Goal: Task Accomplishment & Management: Complete application form

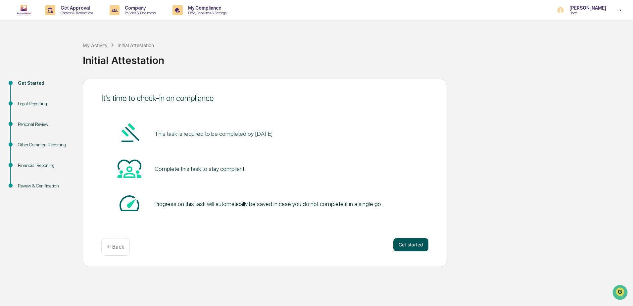
click at [403, 247] on button "Get started" at bounding box center [410, 244] width 35 height 13
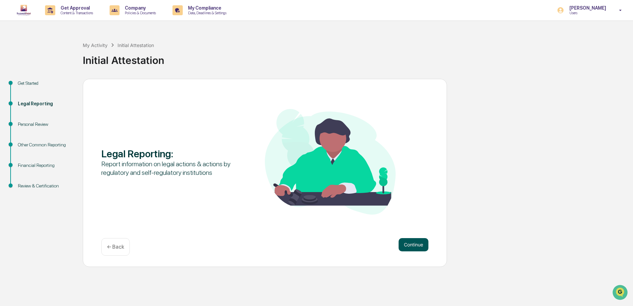
click at [417, 247] on button "Continue" at bounding box center [414, 244] width 30 height 13
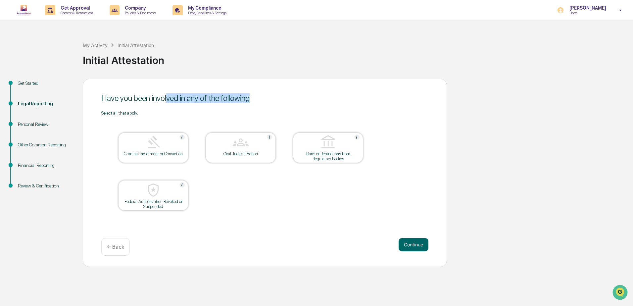
drag, startPoint x: 178, startPoint y: 101, endPoint x: 249, endPoint y: 101, distance: 71.2
click at [249, 101] on div "Have you been involved in any of the following" at bounding box center [264, 98] width 327 height 10
drag, startPoint x: 249, startPoint y: 101, endPoint x: 276, endPoint y: 106, distance: 27.7
click at [276, 106] on div "Have you been involved in any of the following Select all that apply. Criminal …" at bounding box center [265, 173] width 364 height 188
click at [420, 244] on button "Continue" at bounding box center [414, 244] width 30 height 13
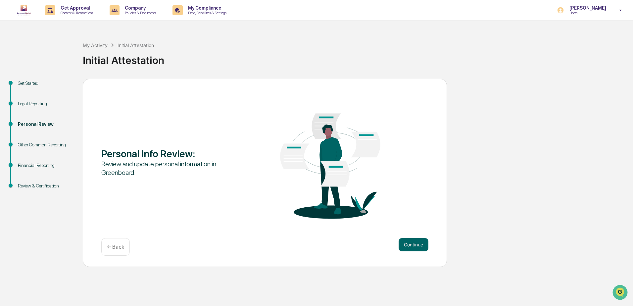
drag, startPoint x: 105, startPoint y: 245, endPoint x: 109, endPoint y: 246, distance: 4.3
click at [107, 245] on div "← Back" at bounding box center [115, 247] width 28 height 18
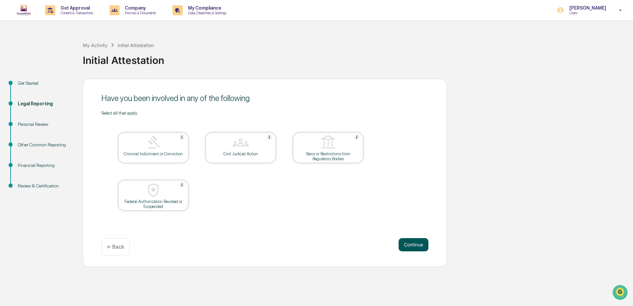
click at [414, 250] on button "Continue" at bounding box center [414, 244] width 30 height 13
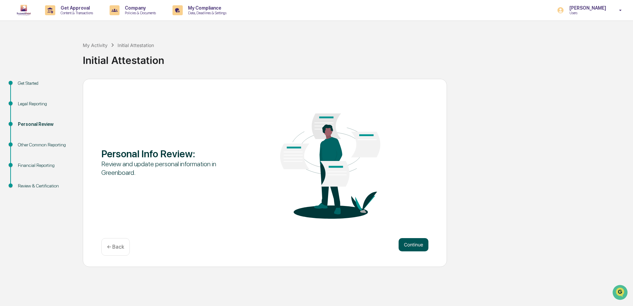
click at [414, 246] on button "Continue" at bounding box center [414, 244] width 30 height 13
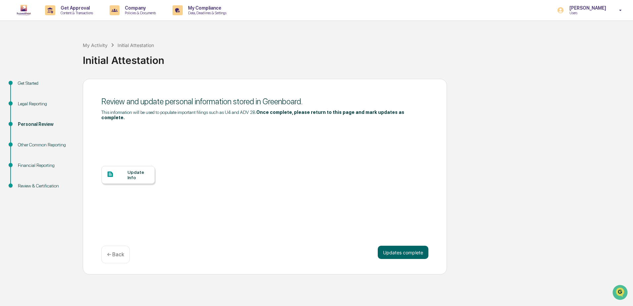
click at [143, 170] on div "Update Info" at bounding box center [139, 175] width 22 height 11
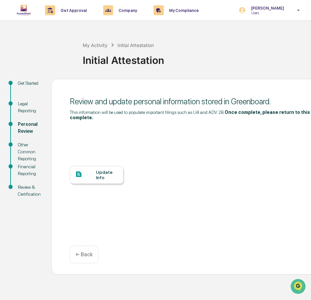
click at [206, 58] on div "Initial Attestation" at bounding box center [195, 57] width 225 height 17
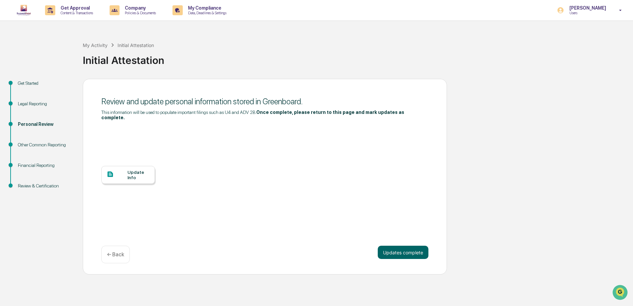
click at [45, 145] on div "Other Common Reporting" at bounding box center [45, 144] width 54 height 7
click at [155, 233] on div "Update Info" at bounding box center [264, 179] width 327 height 119
click at [260, 162] on div "Update Info" at bounding box center [264, 179] width 327 height 119
click at [136, 174] on div "Update Info" at bounding box center [139, 175] width 22 height 11
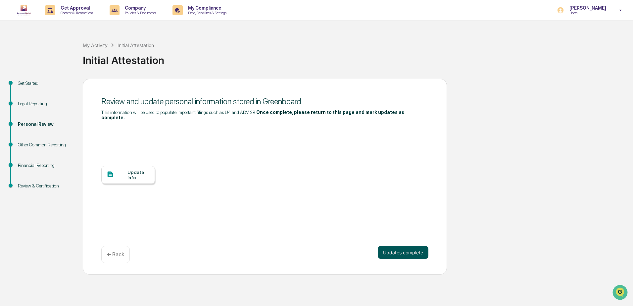
click at [396, 246] on button "Updates complete" at bounding box center [403, 252] width 51 height 13
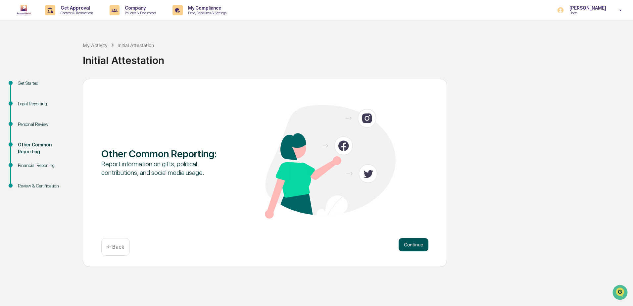
click at [410, 245] on button "Continue" at bounding box center [414, 244] width 30 height 13
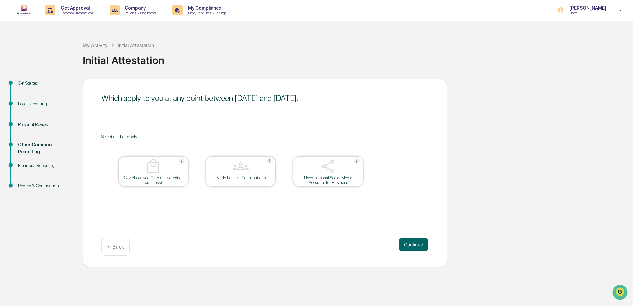
click at [338, 231] on div "Which apply to you at any point between August 3, 2025 and September 3, 2025. S…" at bounding box center [265, 173] width 364 height 188
click at [413, 245] on button "Continue" at bounding box center [414, 244] width 30 height 13
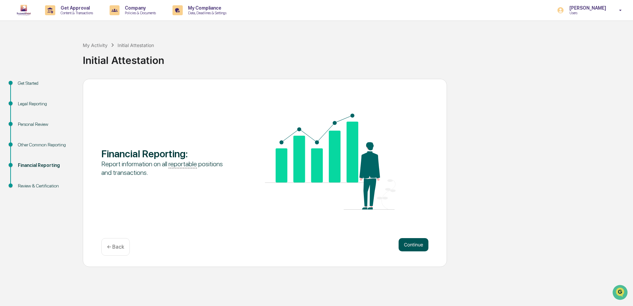
click at [409, 245] on button "Continue" at bounding box center [414, 244] width 30 height 13
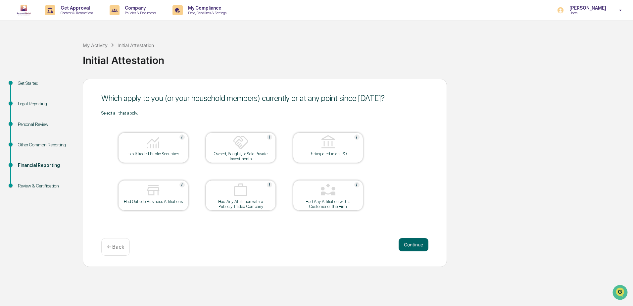
click at [158, 201] on div "Had Outside Business Affiliations" at bounding box center [154, 201] width 60 height 5
click at [415, 246] on button "Continue" at bounding box center [414, 244] width 30 height 13
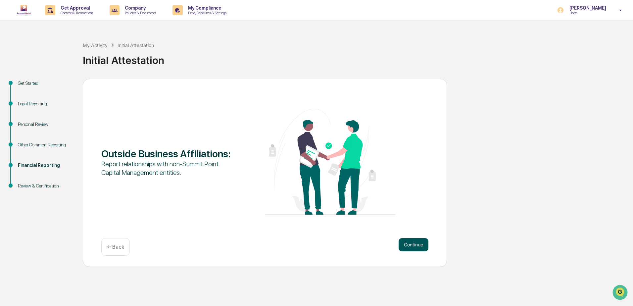
click at [417, 246] on button "Continue" at bounding box center [414, 244] width 30 height 13
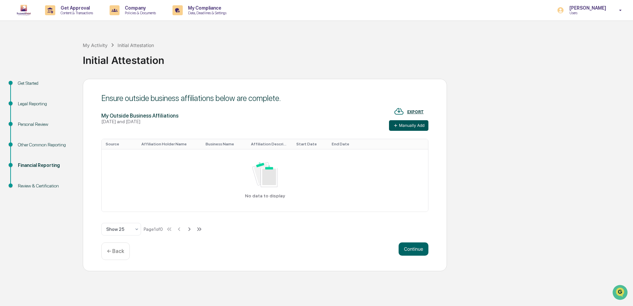
click at [411, 128] on button "Manually Add" at bounding box center [408, 125] width 39 height 11
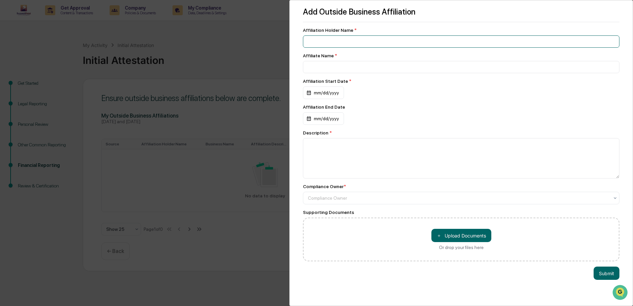
click at [383, 41] on input at bounding box center [461, 41] width 317 height 12
type input "**********"
click at [334, 87] on div "Affiliation Start Date * mm/dd/yyyy" at bounding box center [461, 88] width 317 height 21
click at [333, 91] on div "mm/dd/yyyy" at bounding box center [323, 92] width 41 height 13
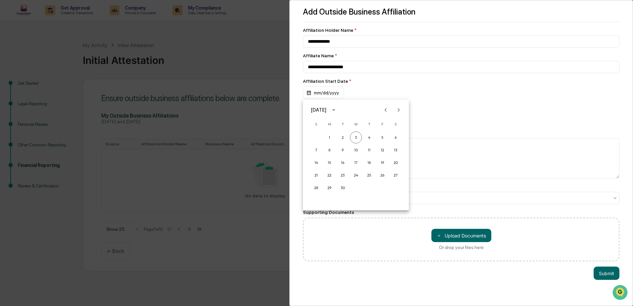
click at [337, 109] on icon "calendar view is open, switch to year view" at bounding box center [333, 109] width 7 height 7
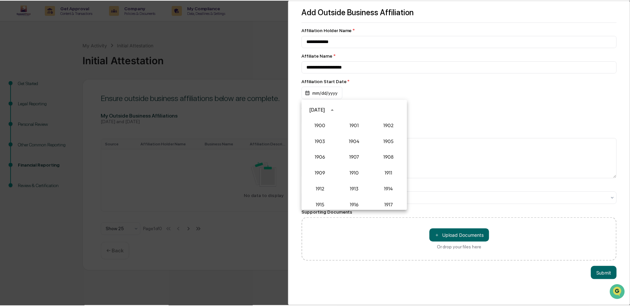
scroll to position [613, 0]
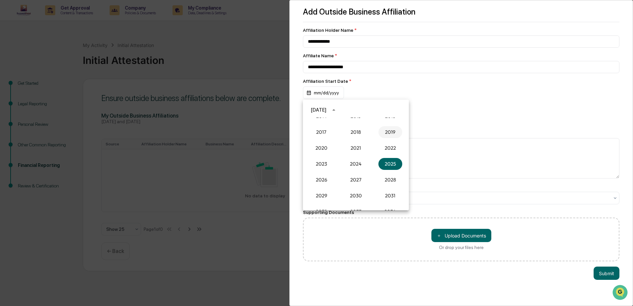
click at [386, 132] on button "2019" at bounding box center [391, 132] width 24 height 12
click at [325, 176] on button "Oct" at bounding box center [322, 178] width 24 height 12
click at [346, 139] on button "1" at bounding box center [343, 137] width 12 height 12
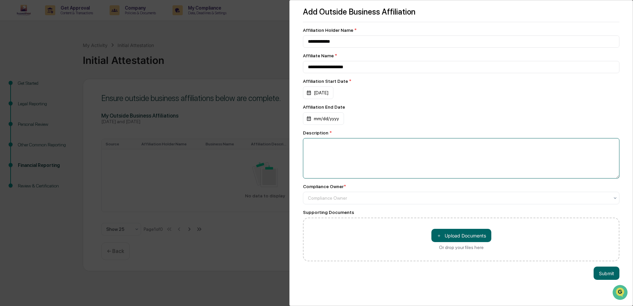
click at [347, 145] on textarea at bounding box center [461, 158] width 317 height 40
type textarea "*"
type textarea "**********"
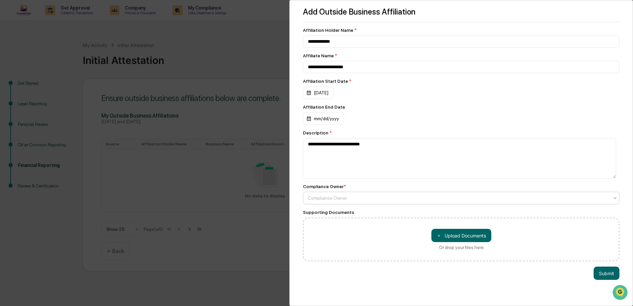
click at [378, 198] on div at bounding box center [458, 198] width 301 height 7
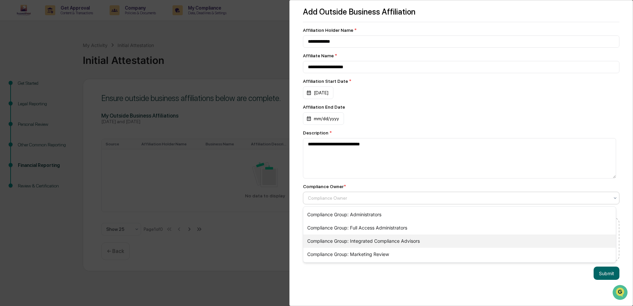
click at [390, 242] on div "Compliance Group: Integrated Compliance Advisors" at bounding box center [459, 240] width 313 height 13
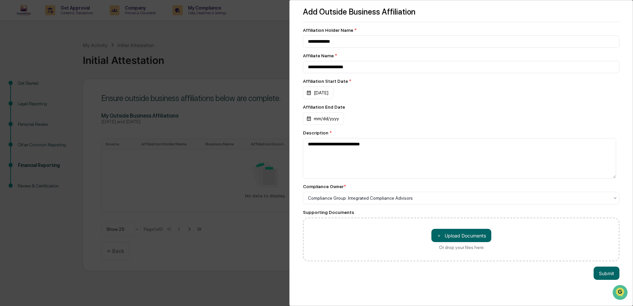
click at [382, 280] on div "Submit" at bounding box center [461, 273] width 317 height 13
click at [605, 273] on button "Submit" at bounding box center [607, 273] width 26 height 13
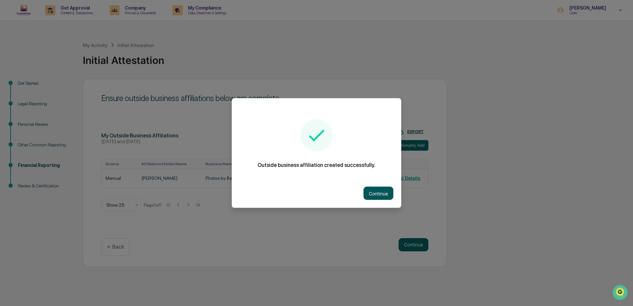
click at [369, 192] on button "Continue" at bounding box center [379, 193] width 30 height 13
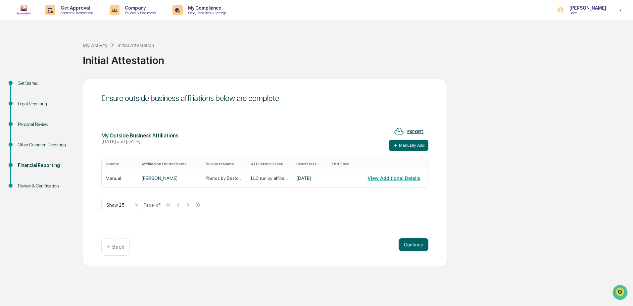
click at [299, 230] on div "Ensure outside business affiliations below are complete. My Outside Business Af…" at bounding box center [265, 173] width 364 height 188
click at [396, 241] on div "Continue ← Back" at bounding box center [264, 247] width 327 height 18
click at [416, 244] on button "Continue" at bounding box center [414, 244] width 30 height 13
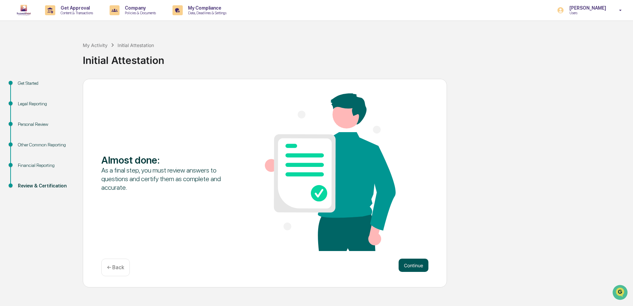
click at [414, 264] on button "Continue" at bounding box center [414, 265] width 30 height 13
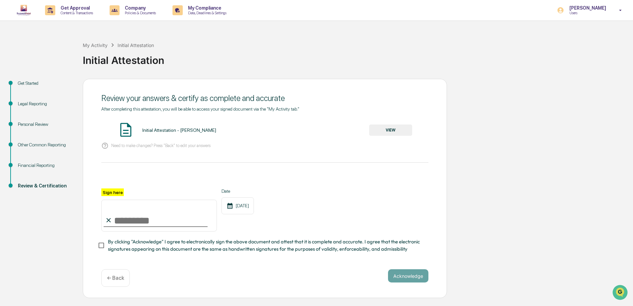
click at [116, 226] on input "Sign here" at bounding box center [159, 216] width 116 height 32
type input "**********"
click at [411, 279] on button "Acknowledge" at bounding box center [408, 275] width 40 height 13
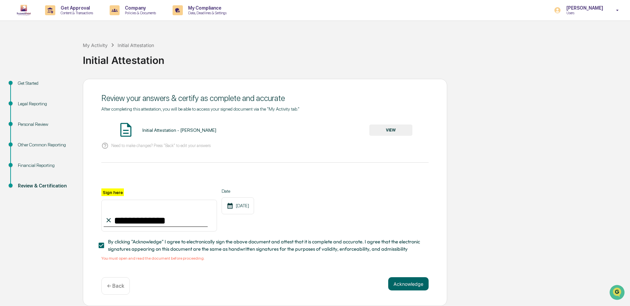
click at [163, 127] on div "Initial Attestation - Amanda Bastos VIEW" at bounding box center [264, 131] width 327 height 18
click at [396, 131] on button "VIEW" at bounding box center [390, 130] width 43 height 11
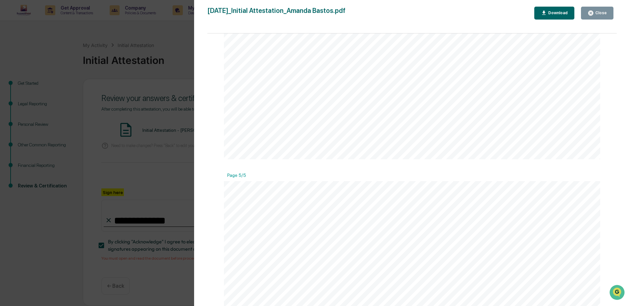
scroll to position [2252, 0]
click at [595, 20] on div "2025-09-03_Initial Attestation_Amanda Bastos.pdf Close Download Page 1/5 Septem…" at bounding box center [411, 160] width 409 height 306
click at [596, 15] on div "Close" at bounding box center [600, 13] width 13 height 5
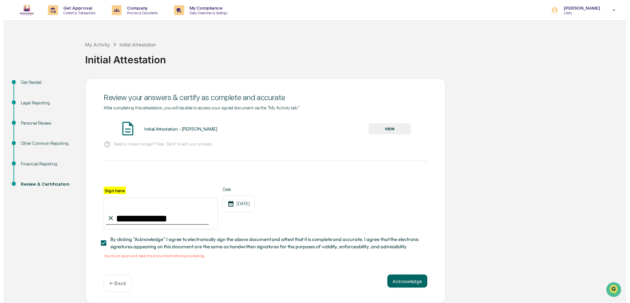
scroll to position [2, 0]
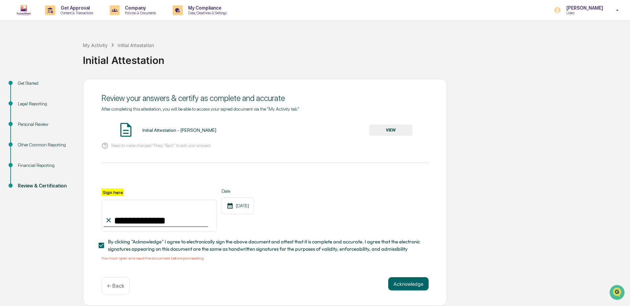
click at [409, 268] on div "**********" at bounding box center [264, 188] width 327 height 165
click at [410, 287] on button "Acknowledge" at bounding box center [408, 283] width 40 height 13
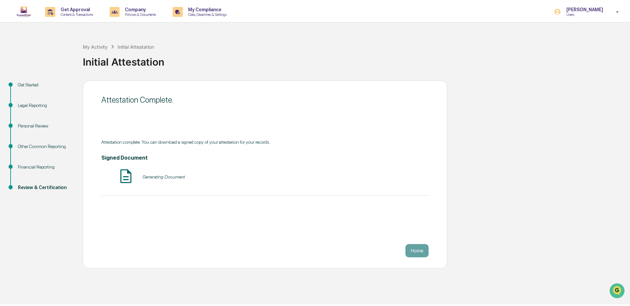
scroll to position [0, 0]
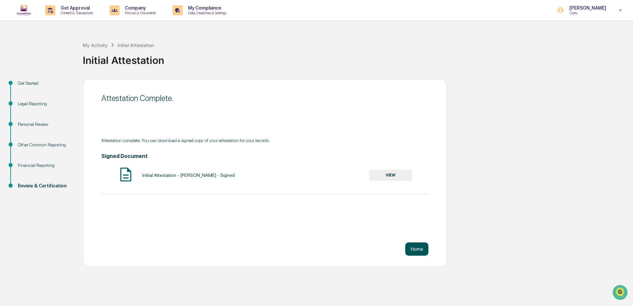
click at [417, 249] on button "Home" at bounding box center [416, 248] width 23 height 13
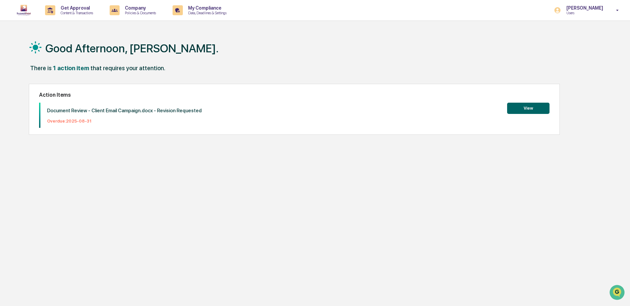
click at [545, 106] on button "View" at bounding box center [528, 108] width 42 height 11
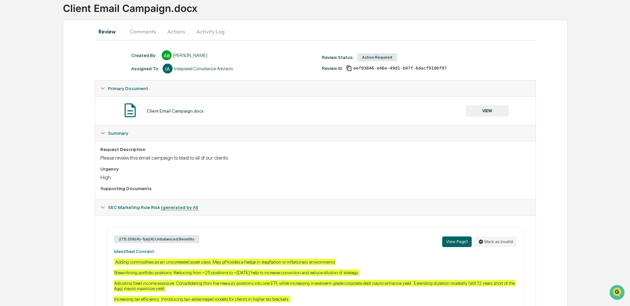
scroll to position [99, 0]
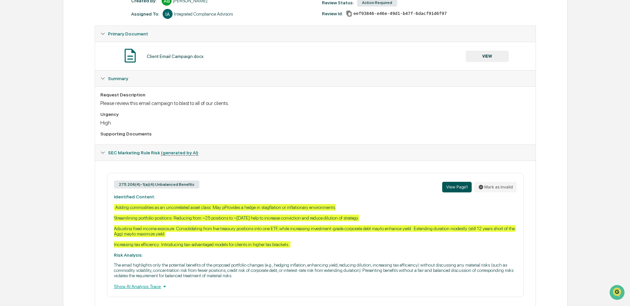
click at [459, 189] on button "View Page 1" at bounding box center [456, 187] width 29 height 11
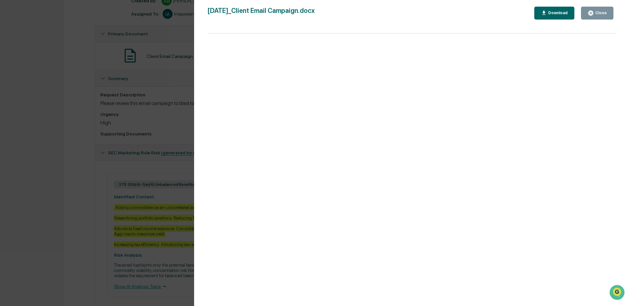
click at [606, 14] on div "Close" at bounding box center [600, 13] width 13 height 5
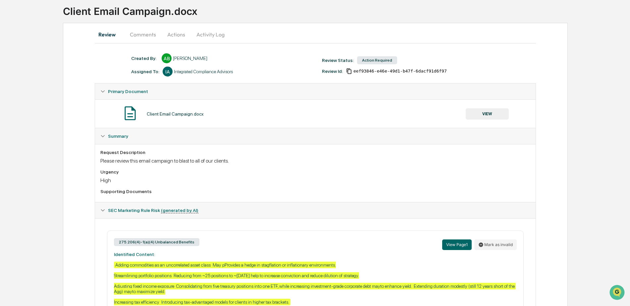
scroll to position [0, 0]
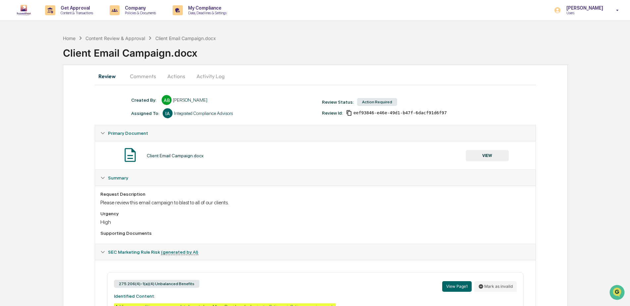
click at [172, 74] on button "Actions" at bounding box center [176, 76] width 30 height 16
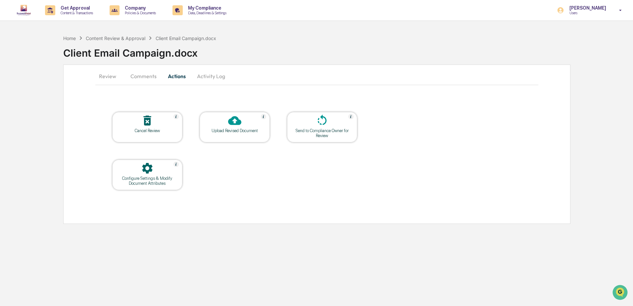
click at [219, 75] on button "Activity Log" at bounding box center [211, 76] width 39 height 16
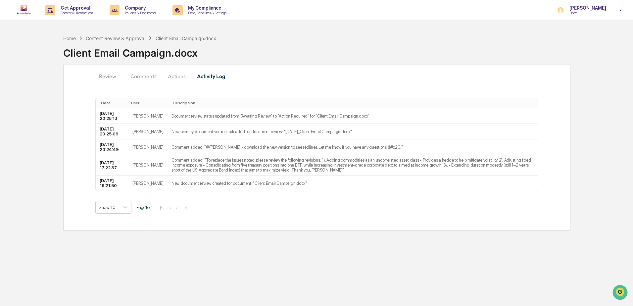
click at [112, 77] on button "Review" at bounding box center [110, 76] width 30 height 16
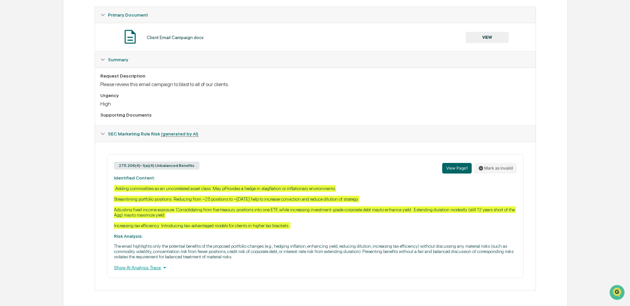
scroll to position [120, 0]
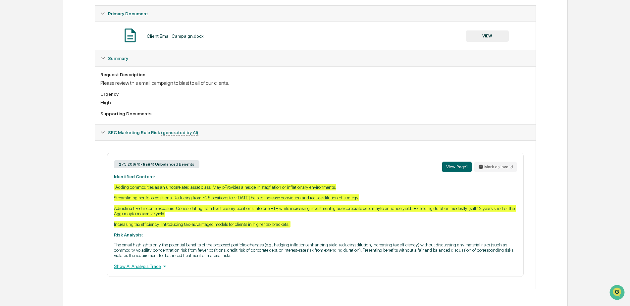
click at [413, 209] on div "Adding commodities as an uncorrelated asset class May pProvides a hedge in stag…" at bounding box center [315, 206] width 402 height 44
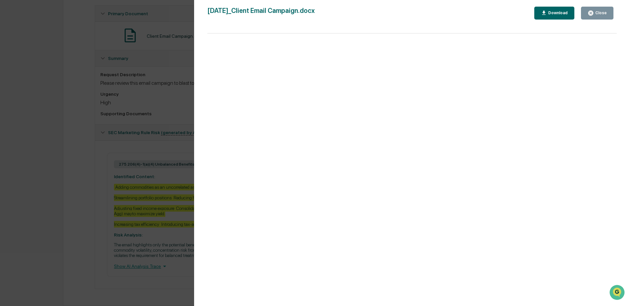
click at [559, 17] on button "Download" at bounding box center [554, 13] width 40 height 13
click at [396, 19] on div "08.27.25_Client Email Campaign.docx Close Download" at bounding box center [411, 13] width 409 height 13
click at [594, 16] on button "Close" at bounding box center [597, 13] width 32 height 13
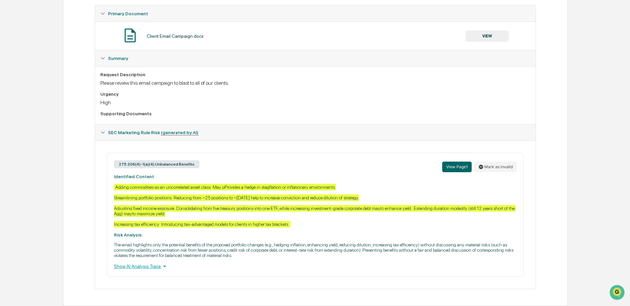
click at [79, 106] on div "Review Comments Actions Activity Log Created By: ‎ ‎ AB Amanda Bastos Assigned …" at bounding box center [315, 125] width 505 height 361
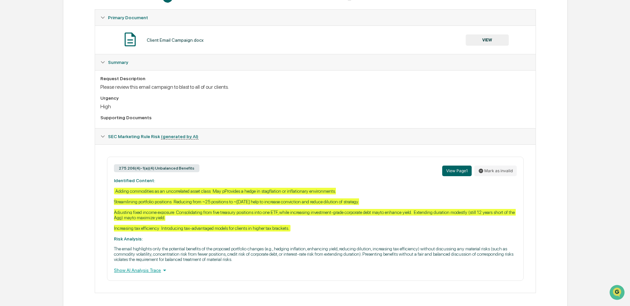
scroll to position [0, 0]
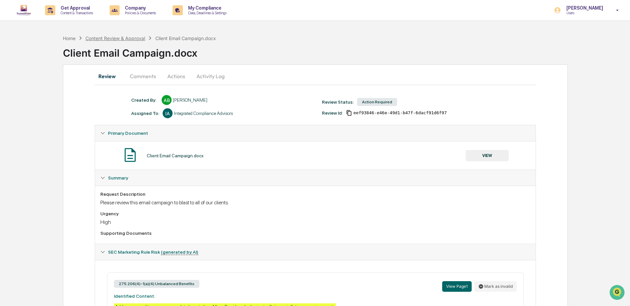
click at [130, 38] on div "Content Review & Approval" at bounding box center [115, 38] width 60 height 6
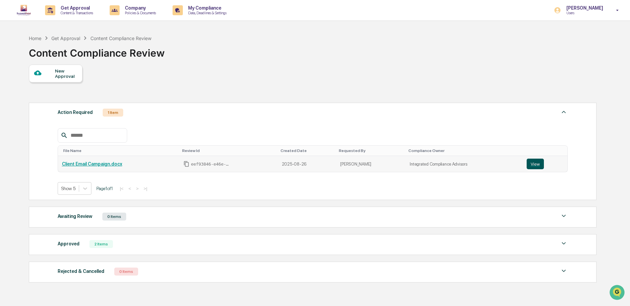
click at [532, 165] on button "View" at bounding box center [535, 164] width 17 height 11
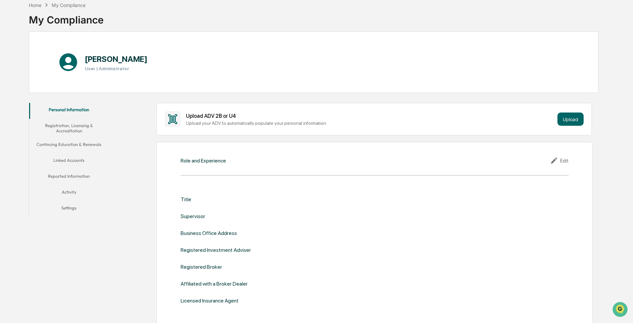
click at [167, 104] on icon at bounding box center [555, 161] width 10 height 8
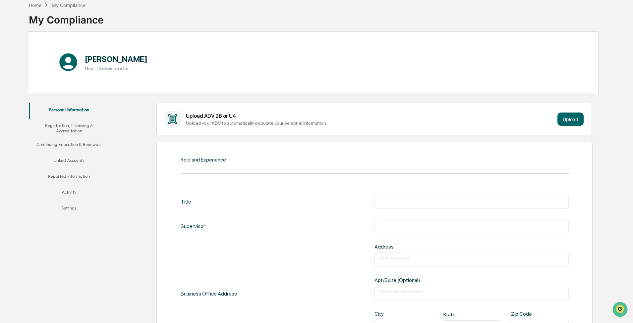
click at [167, 104] on div "​" at bounding box center [471, 202] width 194 height 14
click at [167, 104] on input "text" at bounding box center [471, 201] width 184 height 7
type input "**********"
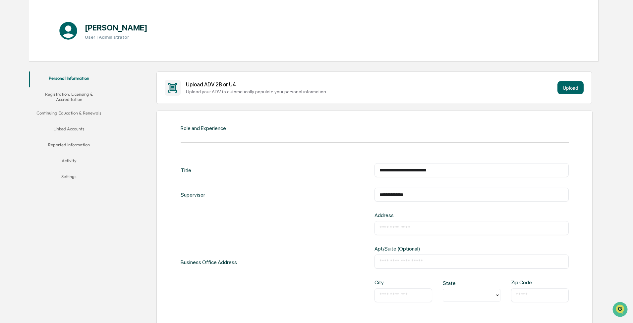
scroll to position [99, 0]
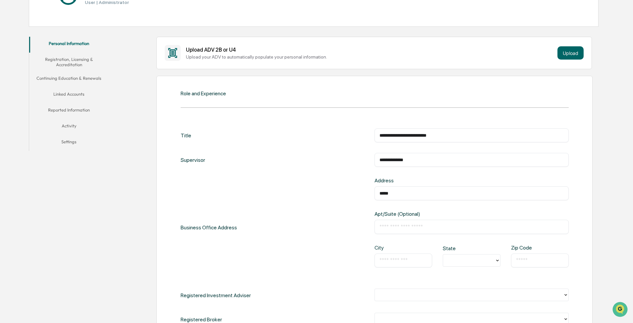
type input "**********"
click at [167, 104] on input "text" at bounding box center [403, 260] width 48 height 7
type input "*********"
type input "**"
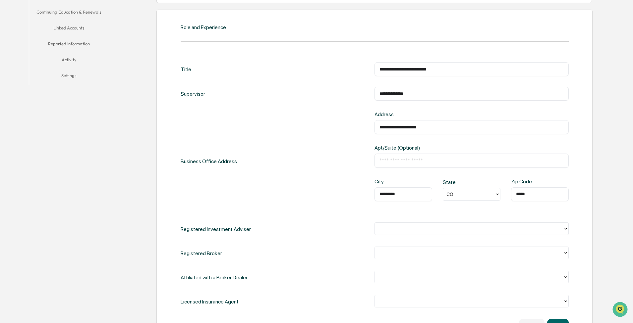
scroll to position [199, 0]
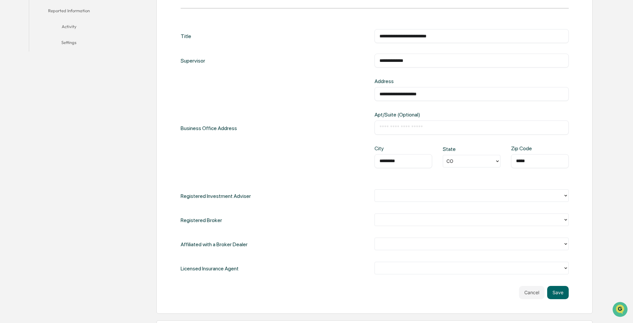
type input "*****"
drag, startPoint x: 444, startPoint y: 94, endPoint x: 357, endPoint y: 97, distance: 87.5
click at [167, 97] on div "**********" at bounding box center [375, 128] width 388 height 100
type input "**********"
type input "*********"
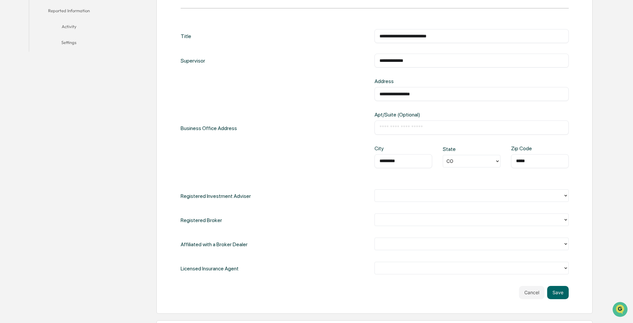
type input "*****"
click at [167, 104] on div at bounding box center [468, 196] width 181 height 8
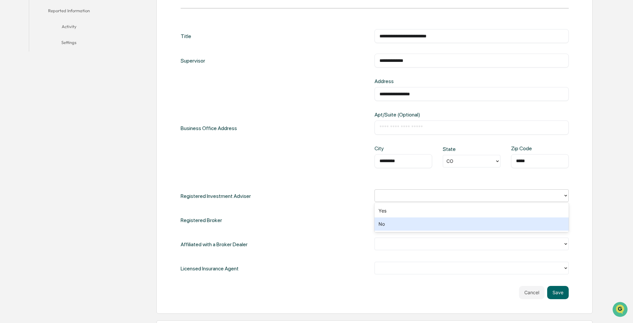
click at [167, 104] on div "No" at bounding box center [471, 224] width 194 height 13
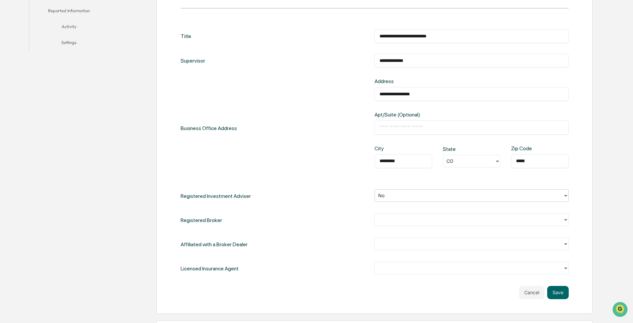
click at [167, 104] on div at bounding box center [469, 220] width 188 height 10
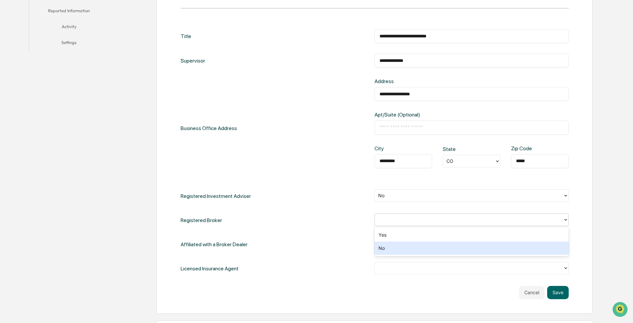
click at [167, 104] on div "No" at bounding box center [471, 248] width 194 height 13
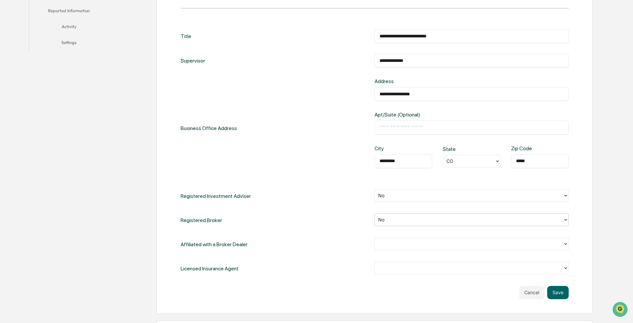
click at [167, 104] on div at bounding box center [468, 244] width 181 height 8
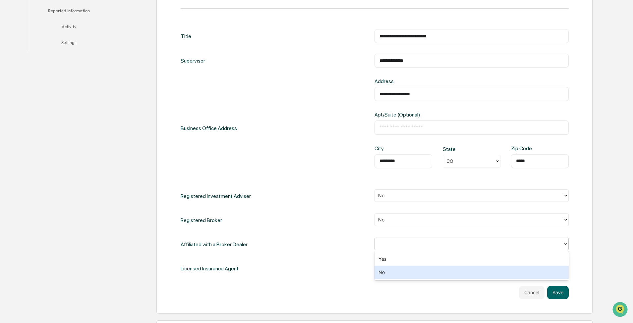
click at [167, 104] on div "No" at bounding box center [471, 272] width 194 height 13
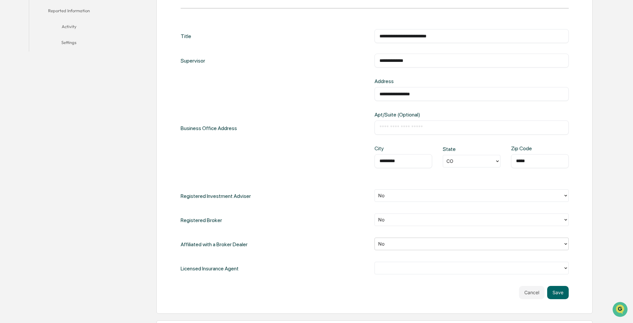
click at [167, 104] on div at bounding box center [468, 268] width 181 height 8
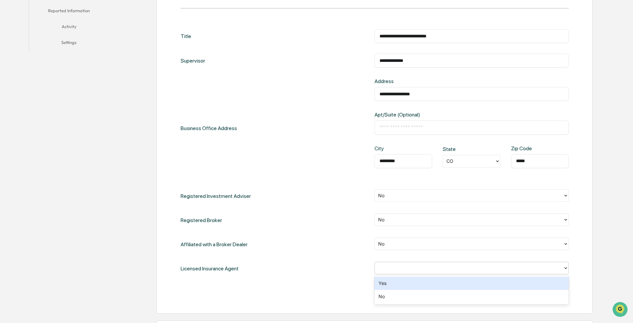
click at [167, 104] on div "Yes" at bounding box center [471, 283] width 194 height 13
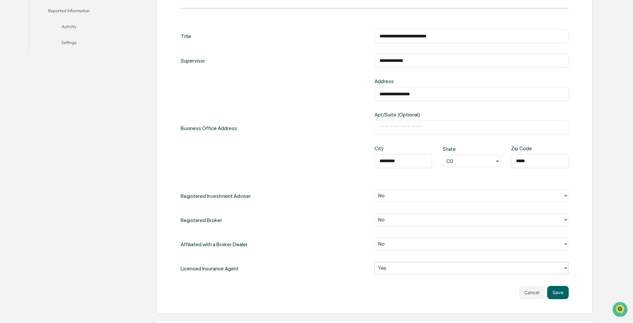
click at [167, 104] on div "Licensed Insurance Agent option Yes, selected. Yes" at bounding box center [375, 269] width 388 height 14
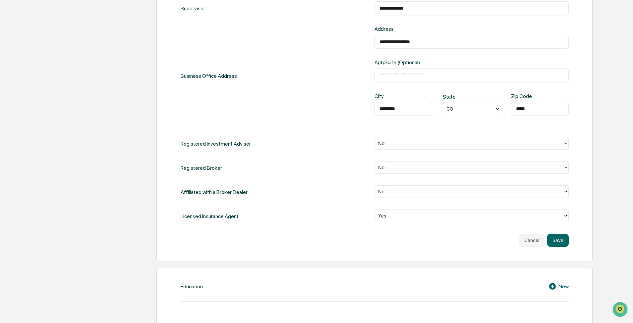
scroll to position [265, 0]
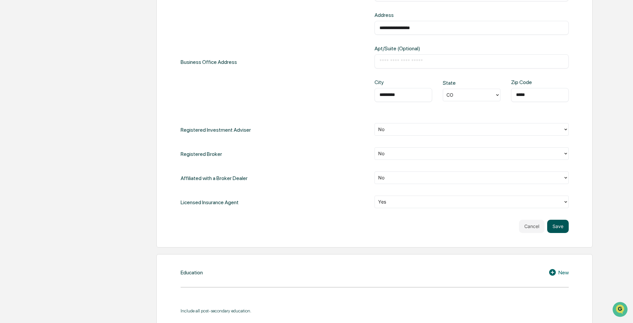
click at [167, 104] on button "Save" at bounding box center [558, 226] width 22 height 13
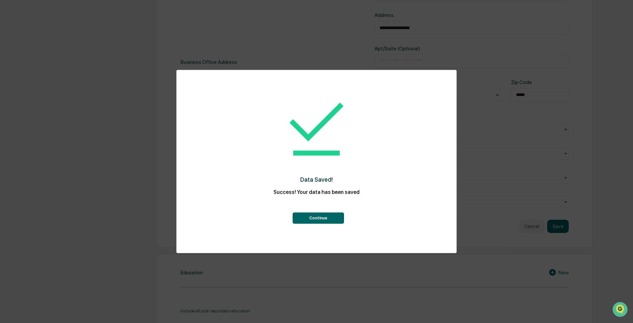
click at [167, 104] on button "Continue" at bounding box center [317, 218] width 51 height 11
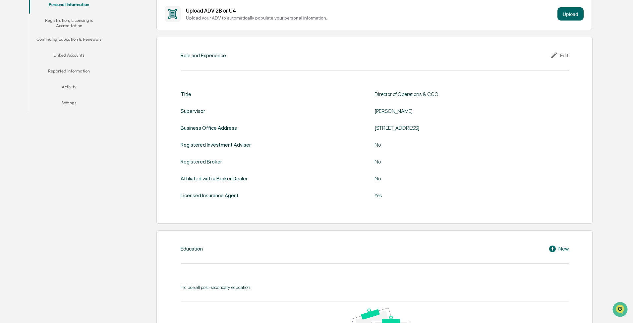
scroll to position [193, 0]
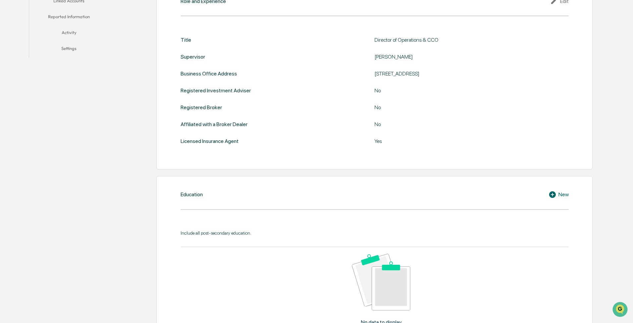
click at [167, 104] on div "New" at bounding box center [558, 195] width 20 height 8
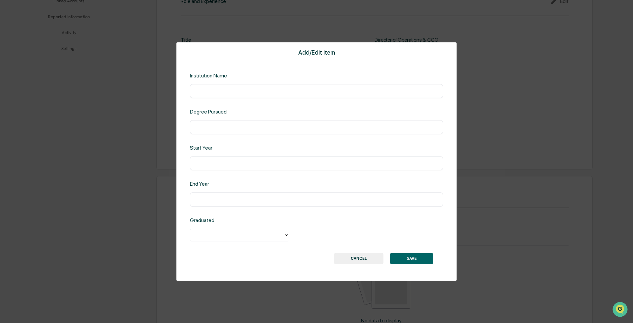
click at [167, 92] on input "text" at bounding box center [316, 91] width 243 height 7
type input "**********"
type input "****"
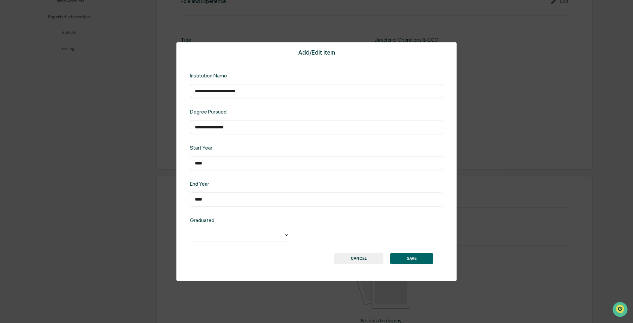
click at [167, 104] on div "**********" at bounding box center [316, 161] width 280 height 239
click at [167, 104] on div at bounding box center [236, 235] width 87 height 8
click at [167, 104] on div "Yes" at bounding box center [239, 250] width 99 height 13
click at [167, 104] on button "SAVE" at bounding box center [411, 258] width 43 height 11
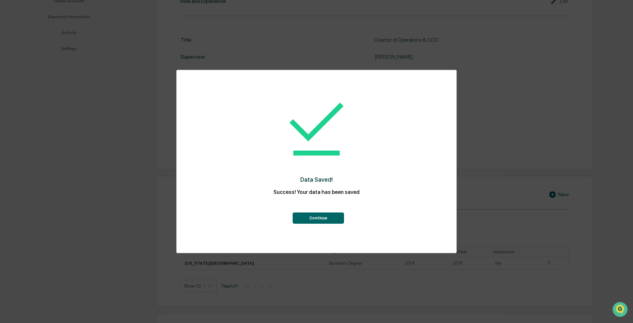
click at [167, 104] on button "Continue" at bounding box center [317, 218] width 51 height 11
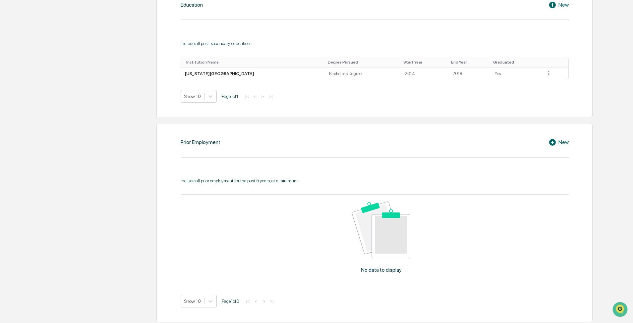
scroll to position [397, 0]
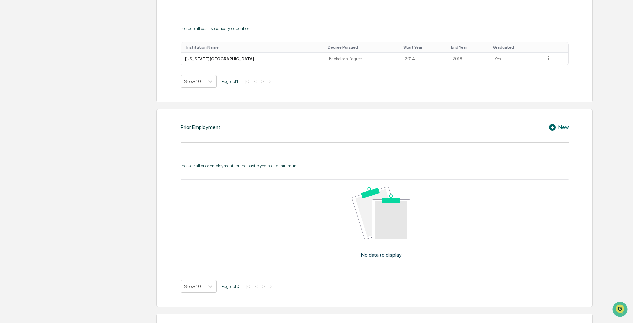
click at [167, 104] on div "Prior Employment New Include all prior employment for the past 5 years, at a mi…" at bounding box center [374, 208] width 436 height 198
click at [167, 104] on div "New" at bounding box center [558, 128] width 20 height 8
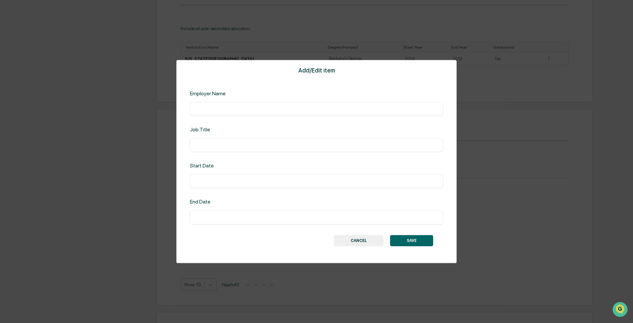
click at [167, 104] on input "text" at bounding box center [316, 109] width 243 height 7
type input "**********"
type input "*"
type input "**********"
type input "*"
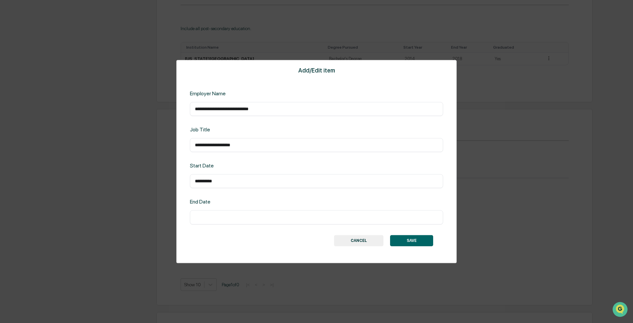
type input "**********"
click at [167, 104] on button "SAVE" at bounding box center [411, 240] width 43 height 11
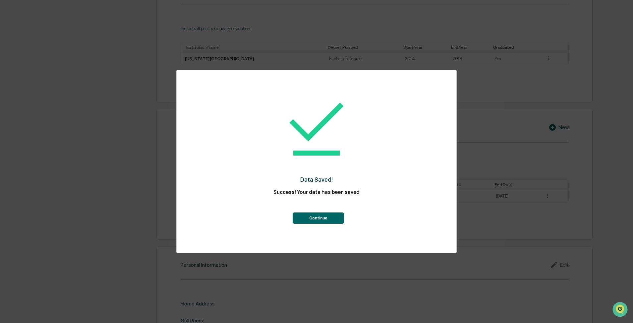
click at [167, 104] on button "Continue" at bounding box center [317, 218] width 51 height 11
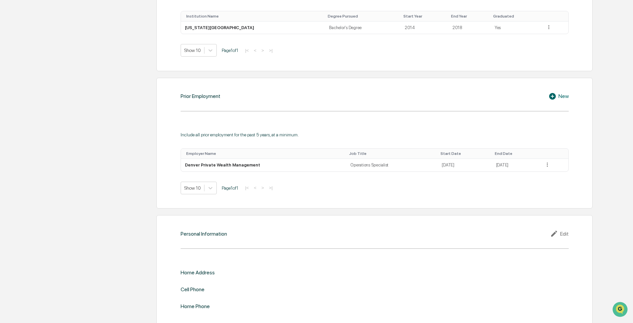
scroll to position [443, 0]
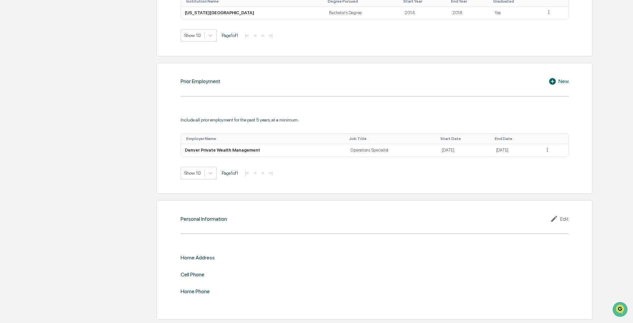
click at [167, 104] on div "Edit" at bounding box center [559, 219] width 19 height 8
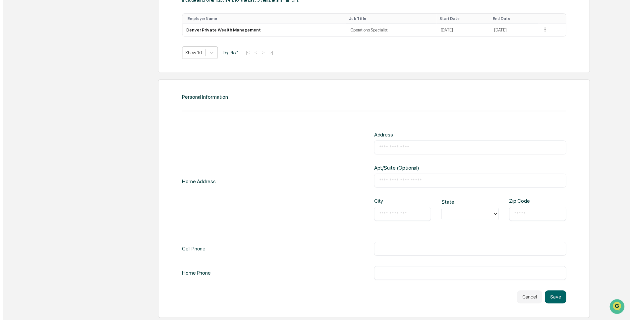
scroll to position [565, 0]
click at [167, 104] on input "text" at bounding box center [471, 250] width 184 height 7
type input "**********"
click at [167, 104] on button "Save" at bounding box center [558, 298] width 22 height 13
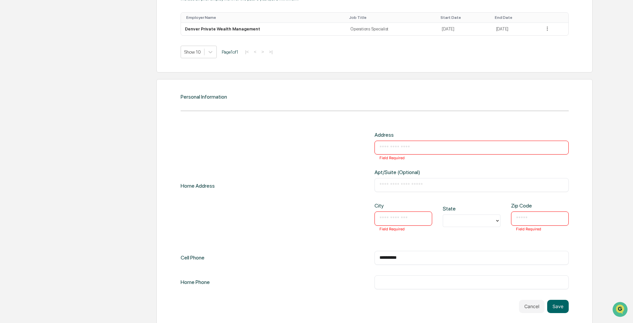
click at [167, 104] on div "Address ​ Field Required Apt/Suite (Optional) ​ City ​ Field Required State Zip…" at bounding box center [471, 186] width 194 height 108
click at [167, 104] on input "text" at bounding box center [471, 147] width 184 height 7
type input "**********"
click at [167, 104] on input "text" at bounding box center [403, 218] width 48 height 7
type input "*********"
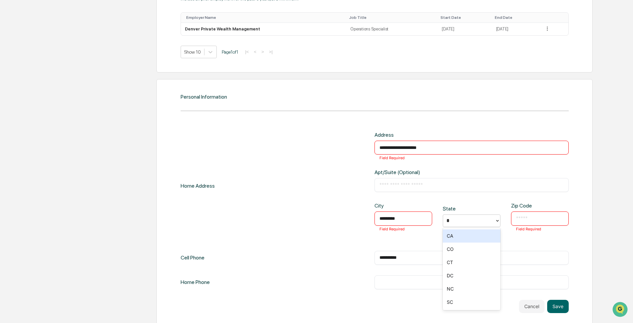
type input "**"
type input "*****"
click at [167, 104] on div "**********" at bounding box center [375, 186] width 388 height 108
click at [167, 104] on button "Save" at bounding box center [558, 306] width 22 height 13
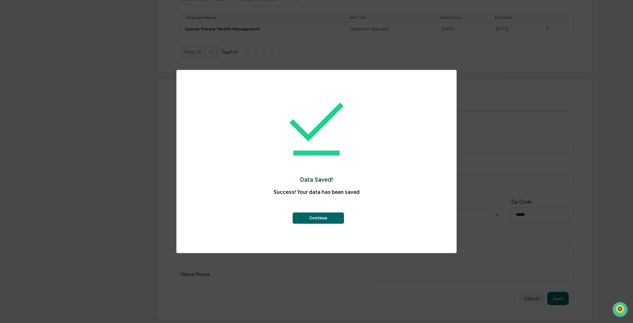
click at [167, 104] on button "Continue" at bounding box center [317, 218] width 51 height 11
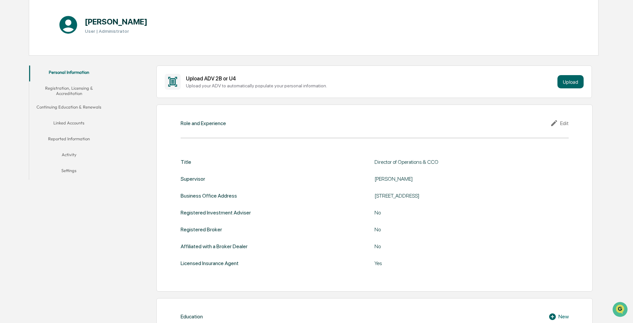
scroll to position [0, 0]
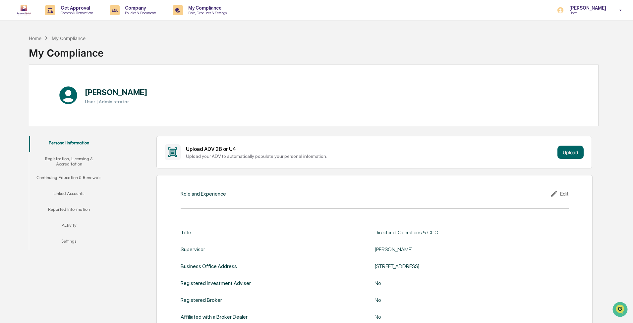
click at [77, 104] on button "Registration, Licensing & Accreditation" at bounding box center [68, 161] width 79 height 19
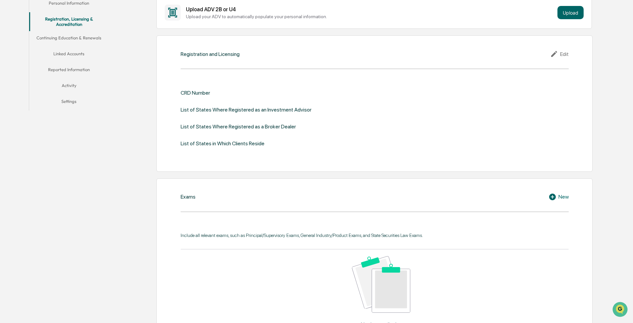
scroll to position [166, 0]
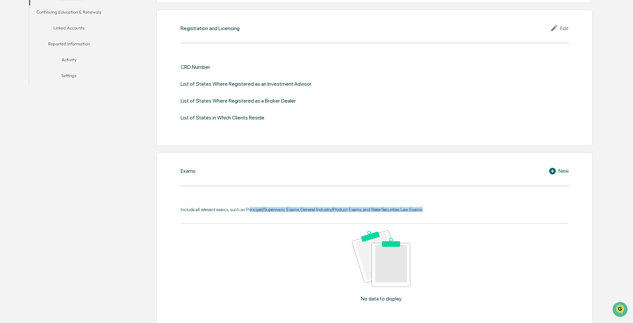
drag, startPoint x: 251, startPoint y: 209, endPoint x: 444, endPoint y: 207, distance: 193.1
click at [167, 104] on div "Include all relevant exams, such as Principal/Supervisory Exams, General Indust…" at bounding box center [375, 209] width 388 height 5
drag, startPoint x: 444, startPoint y: 207, endPoint x: 444, endPoint y: 232, distance: 25.5
click at [167, 104] on div "No data to display" at bounding box center [381, 269] width 401 height 90
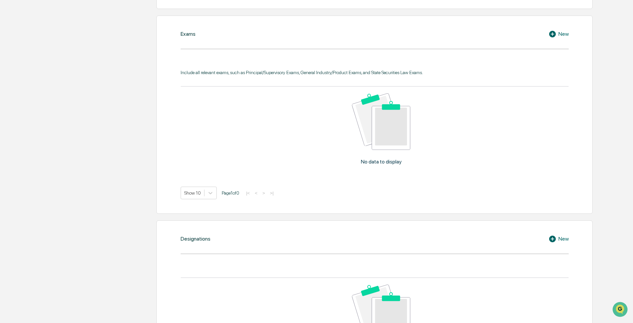
scroll to position [397, 0]
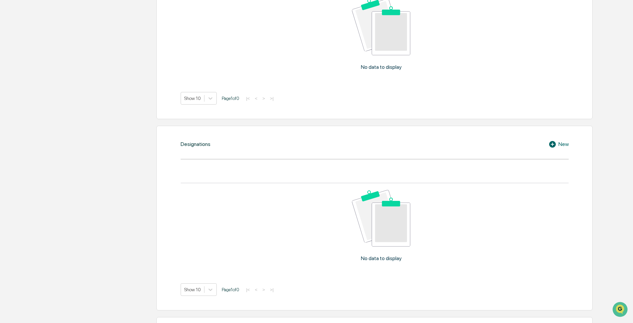
click at [167, 104] on div "Designations New No data to display Show 10 Page 1 of 0 |< < > >|" at bounding box center [374, 218] width 436 height 185
click at [167, 104] on div "New" at bounding box center [558, 144] width 20 height 8
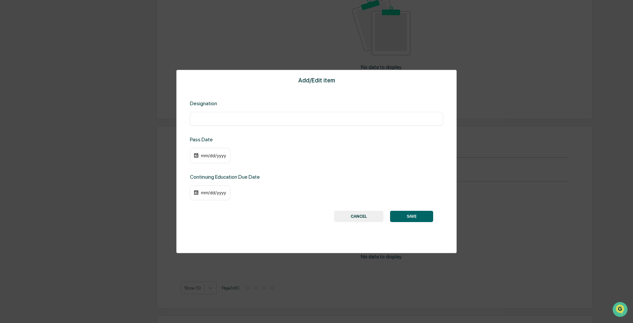
click at [167, 104] on input "text" at bounding box center [316, 119] width 243 height 7
type input "**********"
click at [167, 104] on button "SAVE" at bounding box center [411, 216] width 43 height 11
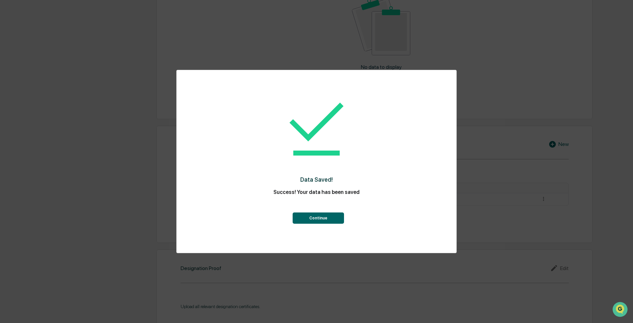
click at [167, 104] on button "Continue" at bounding box center [317, 218] width 51 height 11
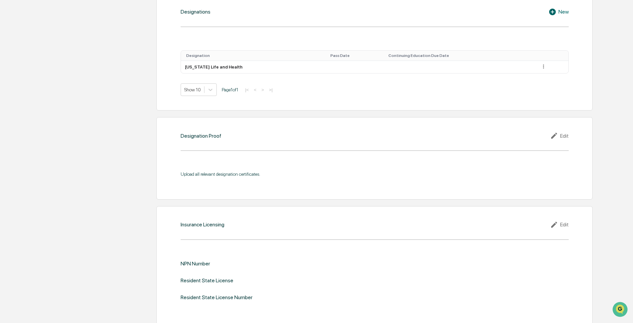
scroll to position [596, 0]
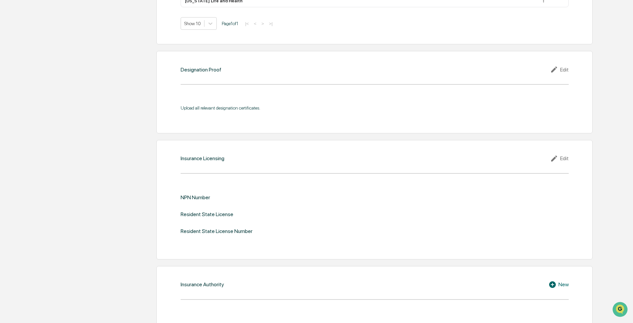
click at [167, 104] on div "Edit" at bounding box center [559, 159] width 19 height 8
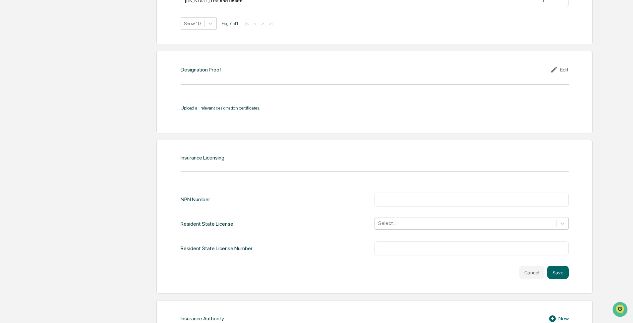
click at [167, 104] on div "NPN Number ​ Resident State License Select... Resident State License Number ​" at bounding box center [375, 224] width 388 height 63
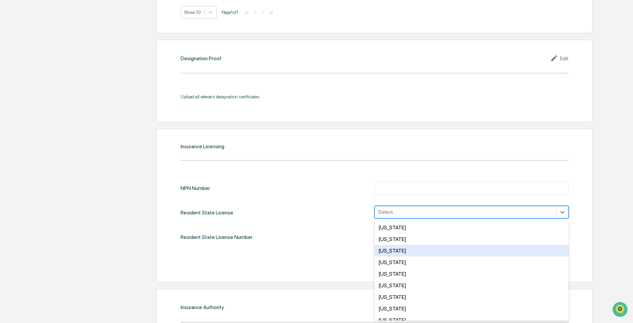
scroll to position [33, 0]
click at [167, 104] on div "[US_STATE]" at bounding box center [471, 253] width 194 height 12
click at [167, 104] on div "Cancel Save" at bounding box center [375, 261] width 388 height 13
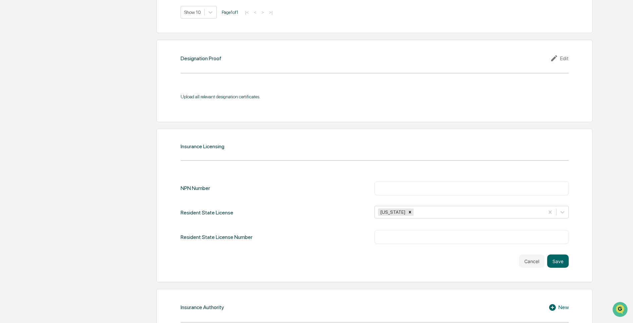
click at [167, 104] on div "Resident State License Number ​" at bounding box center [375, 237] width 388 height 14
click at [167, 104] on input "text" at bounding box center [471, 237] width 184 height 7
click at [167, 104] on input "text" at bounding box center [471, 188] width 184 height 7
paste input "********"
type input "********"
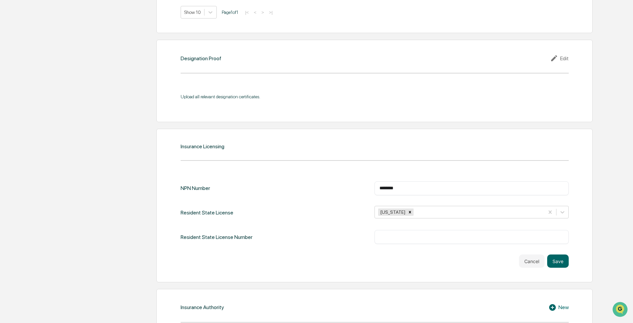
click at [167, 104] on div "NPN Number ******** ​ Resident State License [US_STATE] Resident State License …" at bounding box center [375, 212] width 388 height 63
click at [167, 104] on button "Save" at bounding box center [558, 261] width 22 height 13
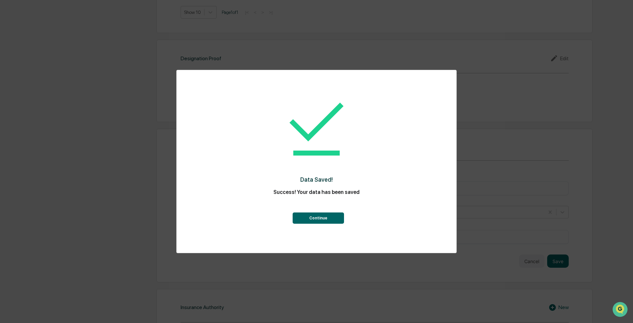
click at [167, 104] on button "Continue" at bounding box center [317, 218] width 51 height 11
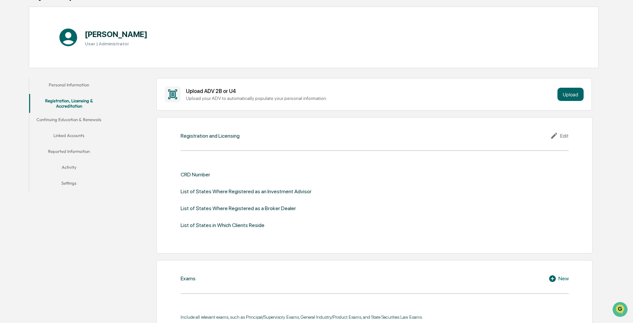
scroll to position [0, 0]
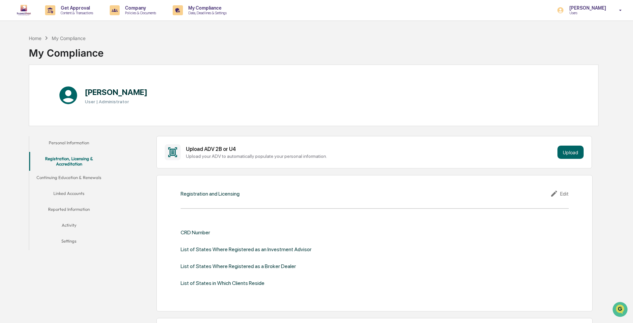
click at [88, 104] on button "Continuing Education & Renewals" at bounding box center [68, 179] width 79 height 16
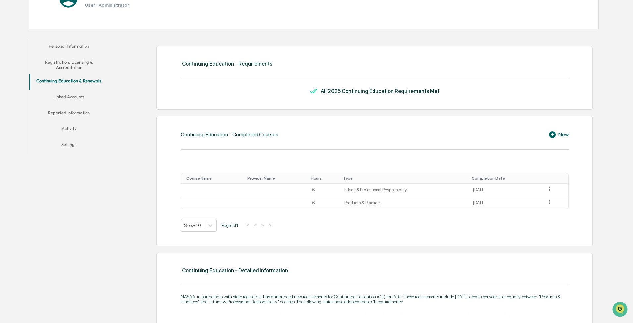
scroll to position [99, 0]
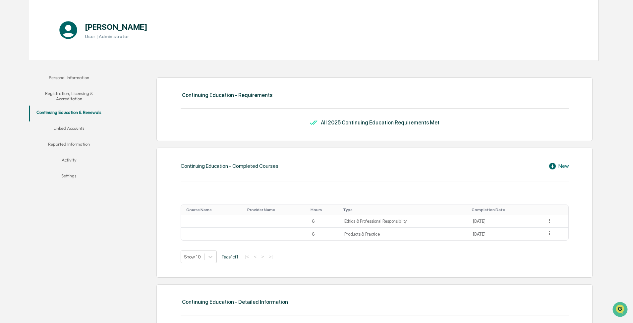
click at [94, 104] on button "Linked Accounts" at bounding box center [68, 130] width 79 height 16
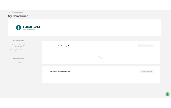
scroll to position [31, 0]
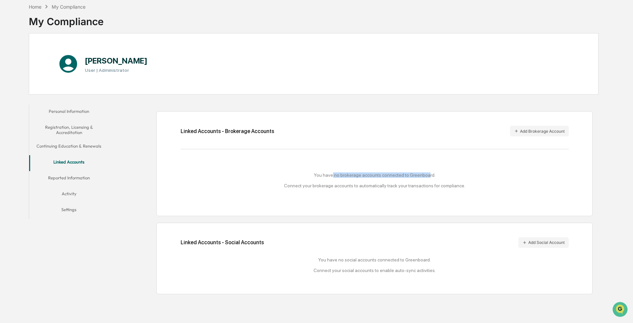
drag, startPoint x: 375, startPoint y: 177, endPoint x: 426, endPoint y: 178, distance: 50.7
click at [167, 104] on div "You have no brokerage accounts connected to Greenboard. Connect your brokerage …" at bounding box center [375, 181] width 388 height 16
drag, startPoint x: 309, startPoint y: 187, endPoint x: 455, endPoint y: 191, distance: 146.1
click at [167, 104] on div "You have no brokerage accounts connected to Greenboard. Connect your brokerage …" at bounding box center [375, 180] width 388 height 42
drag, startPoint x: 455, startPoint y: 191, endPoint x: 466, endPoint y: 192, distance: 11.0
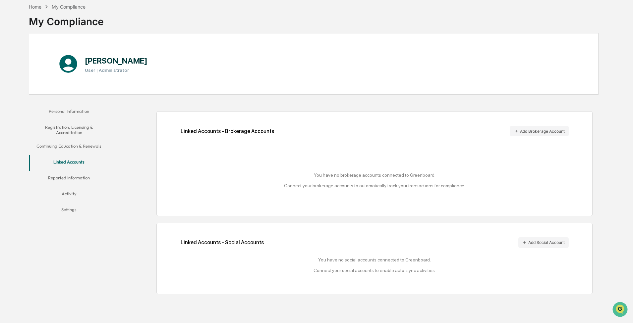
click at [167, 104] on div "You have no brokerage accounts connected to Greenboard. Connect your brokerage …" at bounding box center [375, 180] width 388 height 42
click at [167, 104] on button "Add Brokerage Account" at bounding box center [539, 131] width 59 height 11
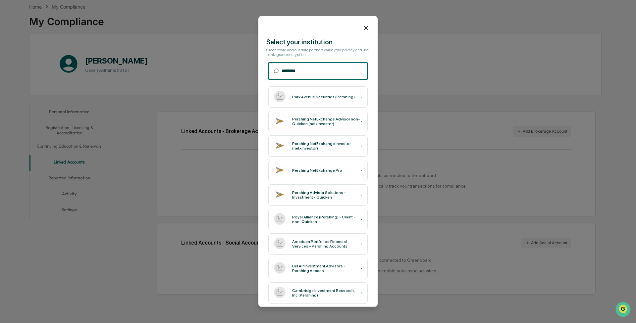
drag, startPoint x: 304, startPoint y: 74, endPoint x: 282, endPoint y: 75, distance: 22.9
click at [167, 75] on input "********" at bounding box center [325, 71] width 86 height 18
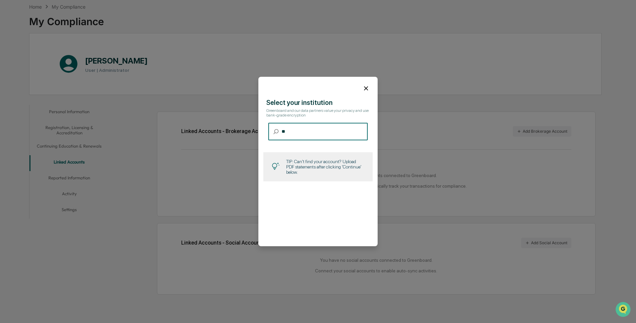
type input "*"
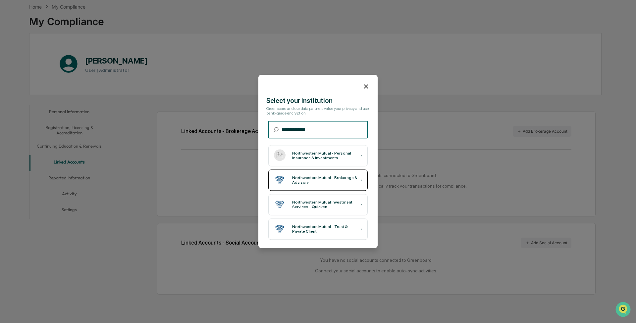
type input "**********"
click at [167, 104] on div "Northwestern Mutual - Brokerage & Advisory" at bounding box center [326, 180] width 68 height 9
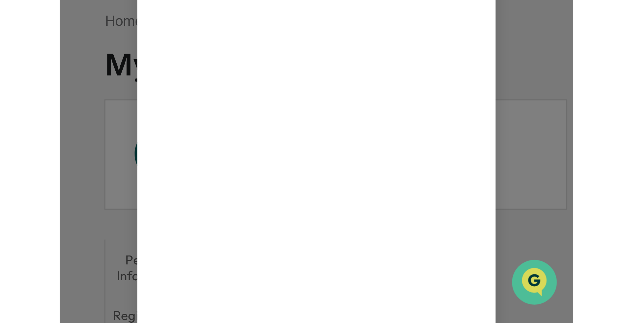
scroll to position [0, 0]
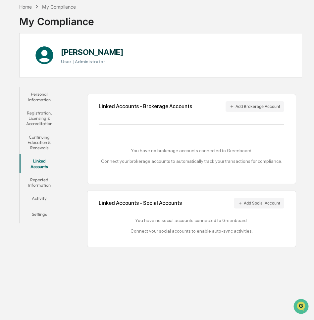
click at [48, 104] on button "Reported Information" at bounding box center [39, 182] width 39 height 19
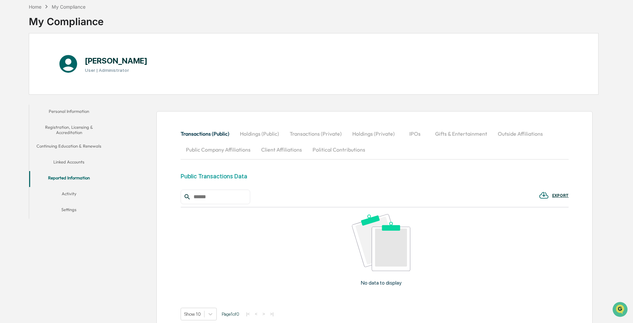
click at [60, 104] on button "Linked Accounts" at bounding box center [68, 163] width 79 height 16
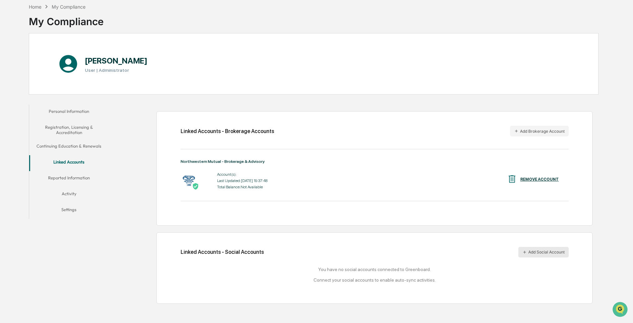
click at [167, 104] on button "Add Social Account" at bounding box center [543, 252] width 50 height 11
click at [127, 63] on h1 "[PERSON_NAME]" at bounding box center [116, 61] width 63 height 10
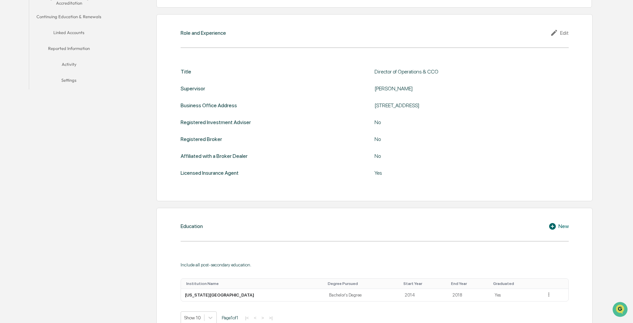
scroll to position [55, 0]
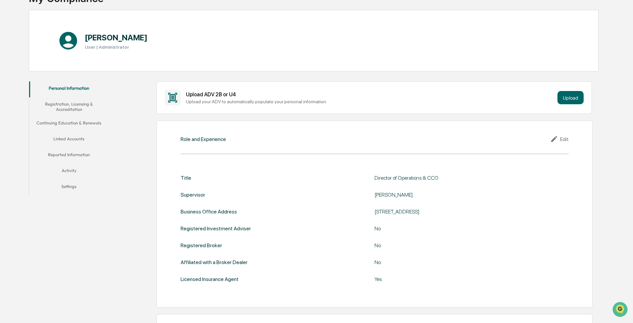
click at [85, 104] on button "Registration, Licensing & Accreditation" at bounding box center [68, 106] width 79 height 19
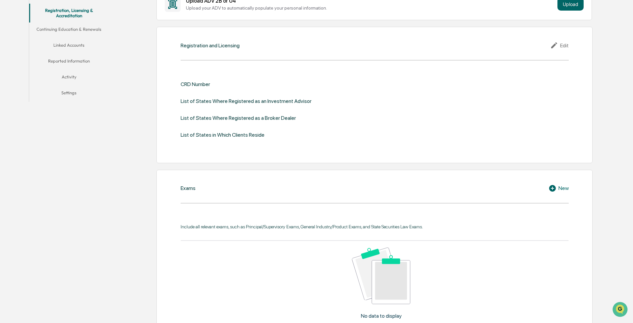
scroll to position [107, 0]
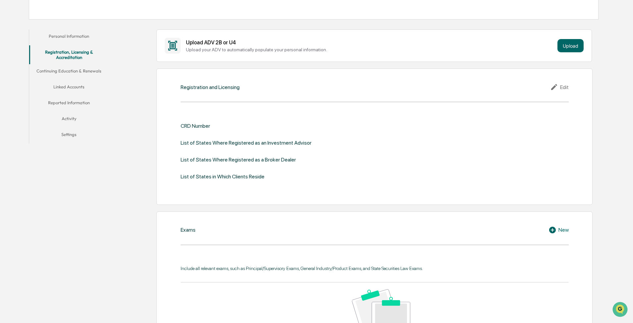
click at [78, 69] on button "Continuing Education & Renewals" at bounding box center [68, 72] width 79 height 16
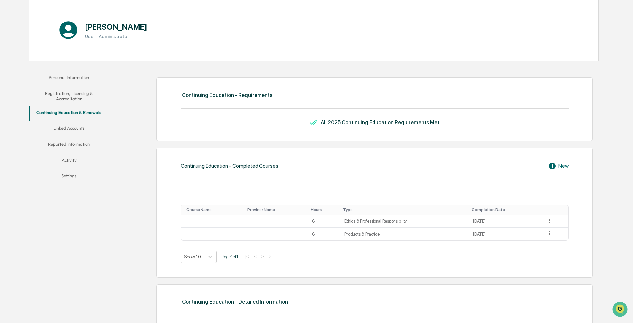
click at [73, 129] on button "Linked Accounts" at bounding box center [68, 130] width 79 height 16
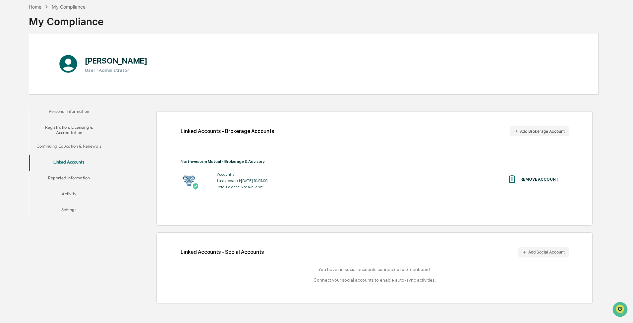
click at [297, 180] on div "Account(s): Last Updated: 2025-09-03 19:51:05 Total Balance: Not Available REMO…" at bounding box center [375, 181] width 388 height 21
click at [229, 163] on div "Northwestern Mutual - Brokerage & Advisory" at bounding box center [375, 161] width 388 height 5
click at [198, 178] on div at bounding box center [192, 181] width 23 height 18
click at [191, 183] on img at bounding box center [189, 180] width 17 height 17
click at [328, 188] on div "Account(s): Last Updated: 2025-09-03 19:51:05 Total Balance: Not Available REMO…" at bounding box center [375, 181] width 388 height 21
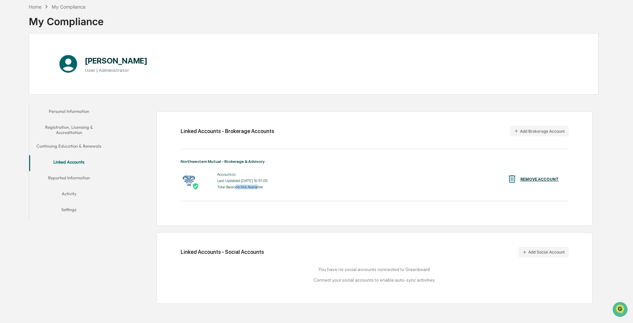
drag, startPoint x: 256, startPoint y: 187, endPoint x: 234, endPoint y: 189, distance: 21.9
click at [234, 189] on div "Total Balance: Not Available" at bounding box center [242, 187] width 50 height 5
drag, startPoint x: 234, startPoint y: 189, endPoint x: 283, endPoint y: 192, distance: 48.8
click at [283, 192] on div "Northwestern Mutual - Brokerage & Advisory Account(s): Last Updated: 2025-09-03…" at bounding box center [375, 180] width 388 height 42
drag, startPoint x: 292, startPoint y: 265, endPoint x: 179, endPoint y: 263, distance: 113.3
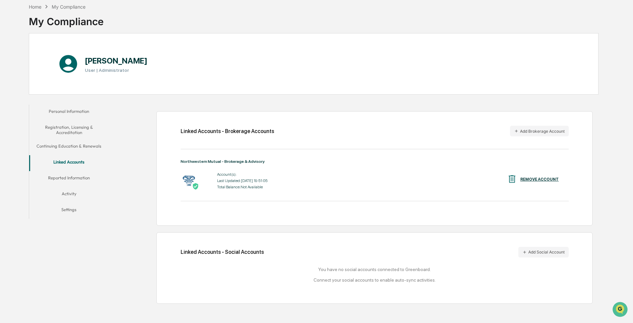
click at [179, 263] on div "Linked Accounts - Social Accounts Add Social Account You have no social account…" at bounding box center [374, 269] width 436 height 72
click at [272, 279] on div "You have no social accounts connected to Greenboard. Connect your social accoun…" at bounding box center [375, 275] width 388 height 16
click at [540, 255] on button "Add Social Account" at bounding box center [543, 252] width 50 height 11
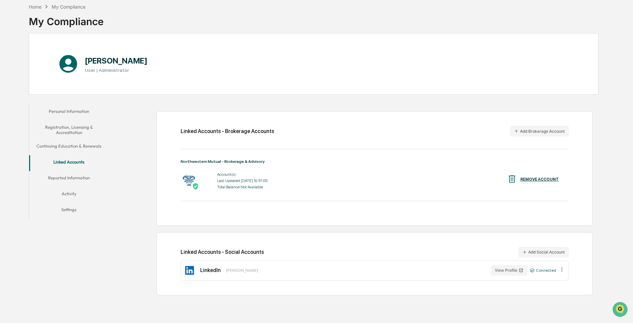
click at [84, 173] on button "Reported Information" at bounding box center [68, 179] width 79 height 16
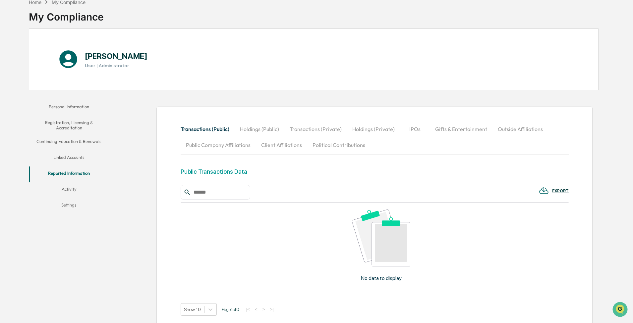
scroll to position [65, 0]
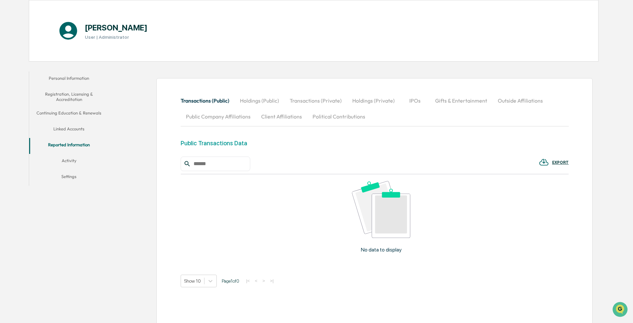
click at [260, 97] on button "Holdings (Public)" at bounding box center [259, 101] width 50 height 16
click at [306, 98] on button "Transactions (Private)" at bounding box center [316, 101] width 63 height 16
click at [380, 102] on button "Holdings (Private)" at bounding box center [373, 101] width 53 height 16
click at [404, 102] on button "IPOs" at bounding box center [415, 101] width 30 height 16
click at [451, 101] on button "Gifts & Entertainment" at bounding box center [461, 101] width 63 height 16
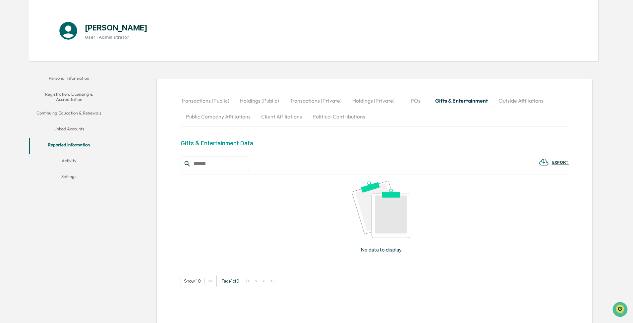
click at [521, 96] on button "Outside Affiliations" at bounding box center [521, 101] width 56 height 16
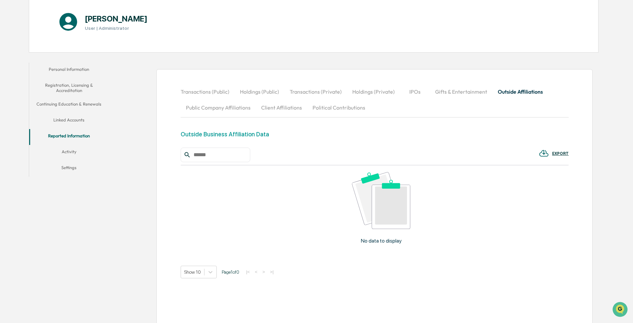
scroll to position [85, 0]
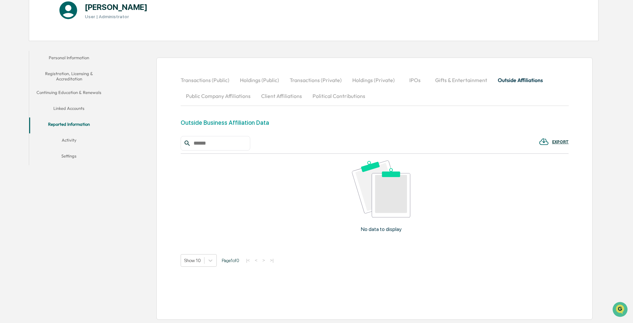
click at [415, 243] on div "No data to display" at bounding box center [381, 199] width 401 height 90
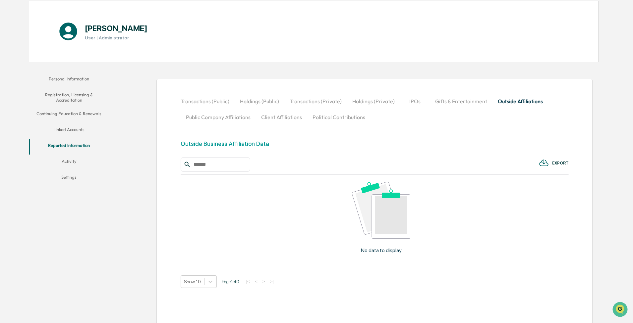
scroll to position [52, 0]
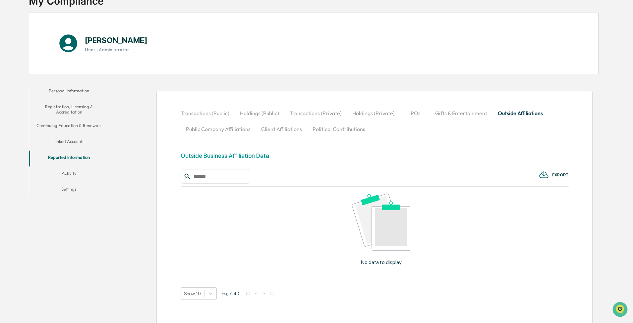
click at [288, 125] on button "Client Affiliations" at bounding box center [281, 129] width 51 height 16
click at [332, 128] on button "Political Contributions" at bounding box center [338, 129] width 63 height 16
click at [512, 112] on button "Outside Affiliations" at bounding box center [520, 113] width 56 height 16
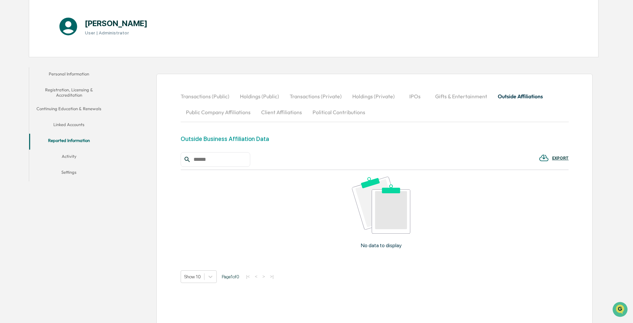
scroll to position [85, 0]
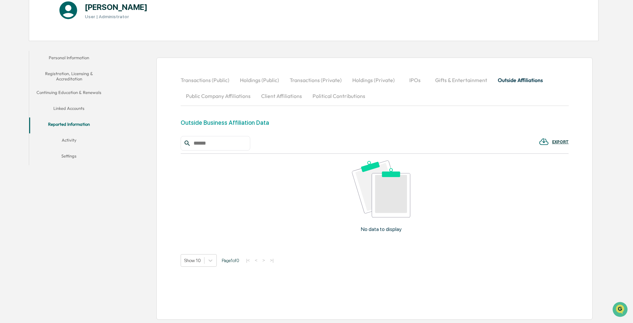
click at [72, 141] on button "Activity" at bounding box center [68, 141] width 79 height 16
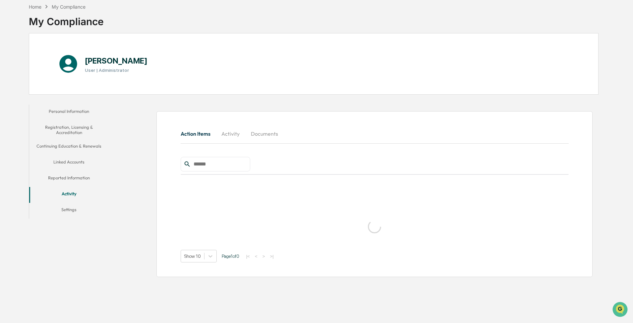
scroll to position [31, 0]
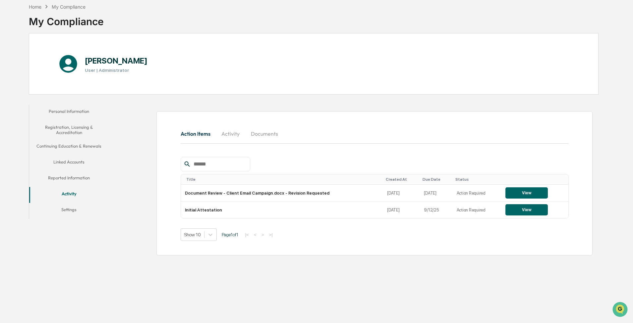
click at [68, 213] on button "Settings" at bounding box center [68, 211] width 79 height 16
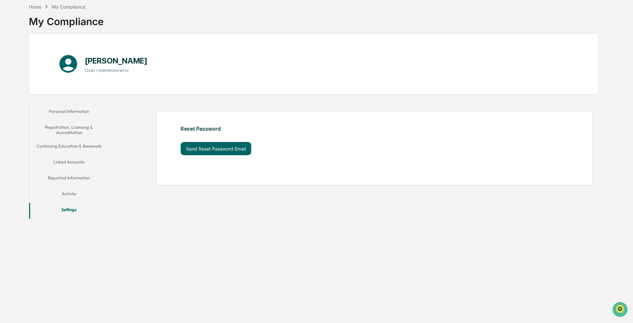
click at [70, 195] on button "Activity" at bounding box center [68, 195] width 79 height 16
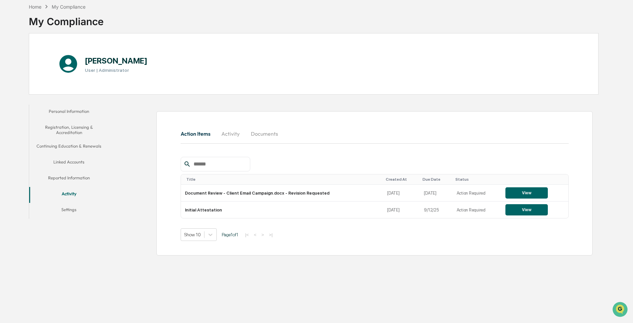
click at [71, 114] on button "Personal Information" at bounding box center [68, 113] width 79 height 16
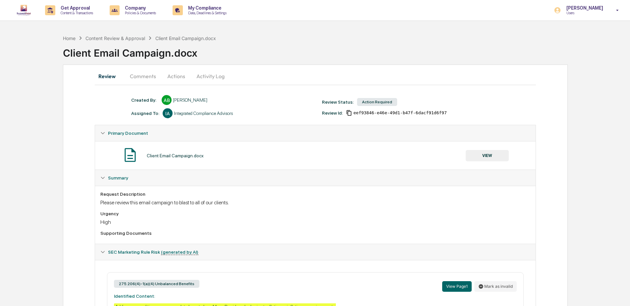
click at [133, 78] on button "Comments" at bounding box center [143, 76] width 37 height 16
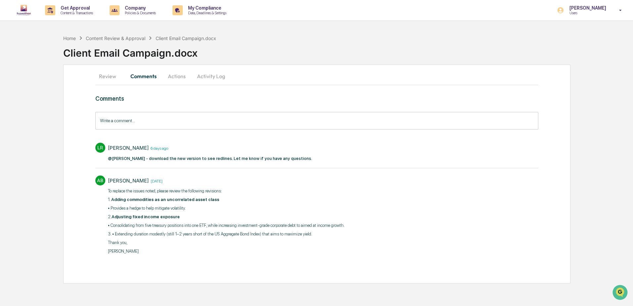
click at [168, 76] on button "Actions" at bounding box center [177, 76] width 30 height 16
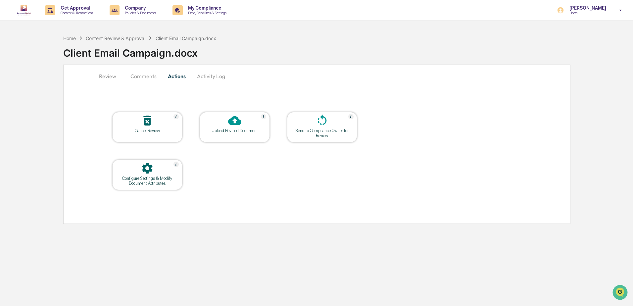
click at [159, 184] on div "Configure Settings & Modify Document Attributes" at bounding box center [148, 181] width 60 height 10
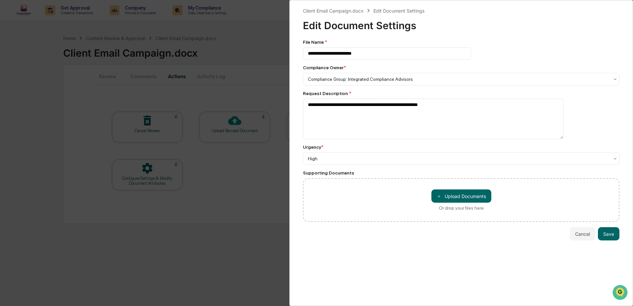
click at [617, 235] on div "**********" at bounding box center [461, 153] width 344 height 306
click at [612, 235] on button "Save" at bounding box center [609, 233] width 22 height 13
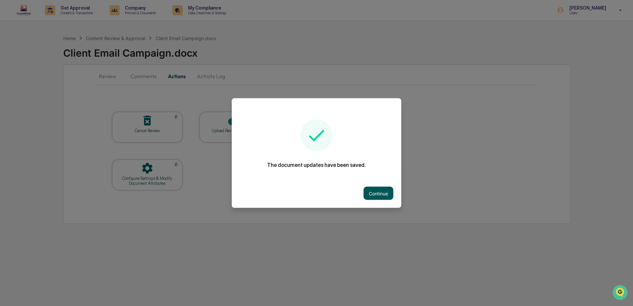
click at [381, 196] on button "Continue" at bounding box center [379, 193] width 30 height 13
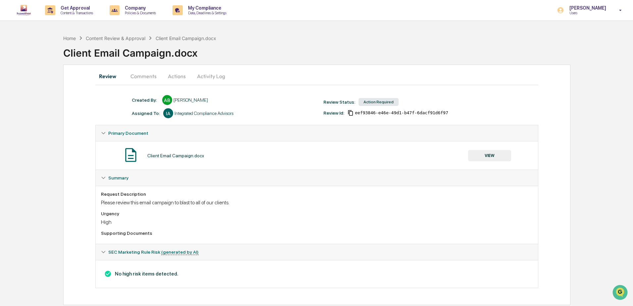
click at [428, 42] on div "Client Email Campaign.docx" at bounding box center [348, 50] width 570 height 17
click at [518, 36] on div "Home Content Review & Approval Client Email Campaign.docx Client Email Campaign…" at bounding box center [348, 47] width 570 height 27
